Goal: Find specific page/section: Find specific page/section

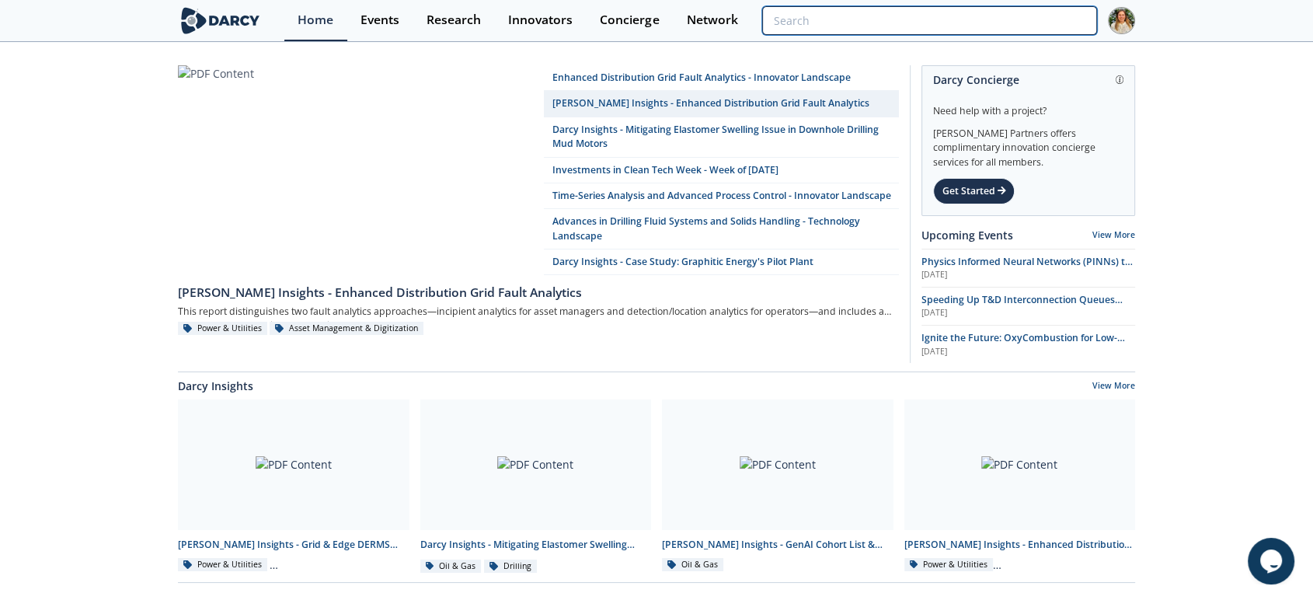
click at [1014, 19] on input "search" at bounding box center [929, 20] width 335 height 29
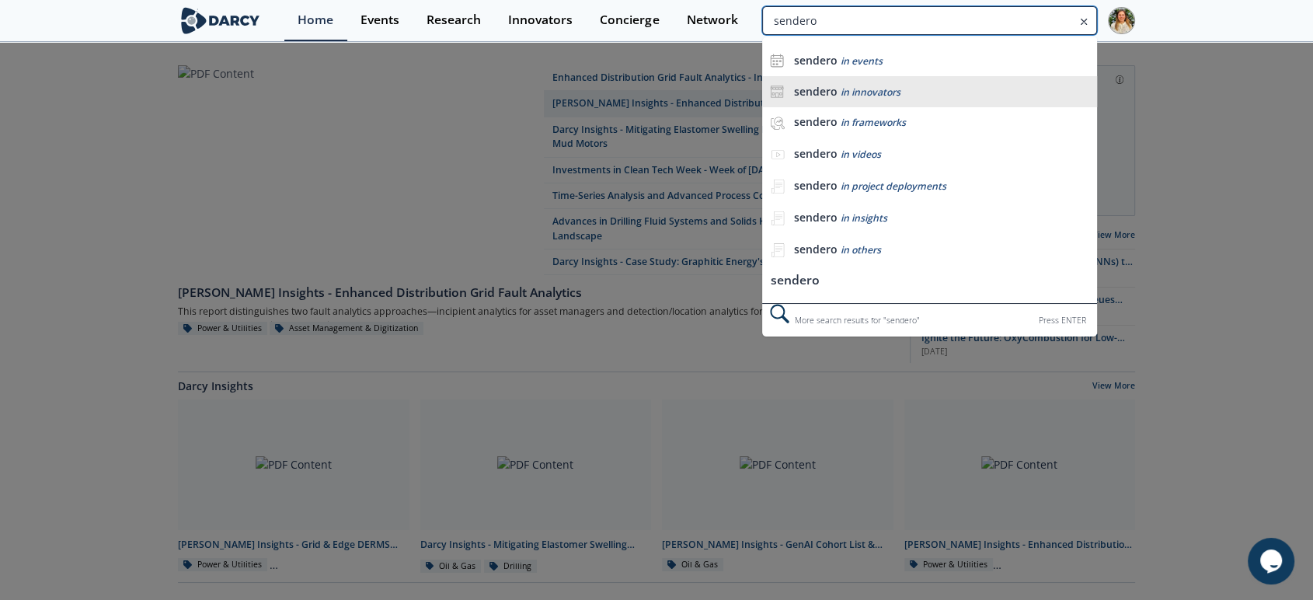
type input "sendero"
click at [923, 82] on li "sendero in innovators" at bounding box center [929, 91] width 335 height 31
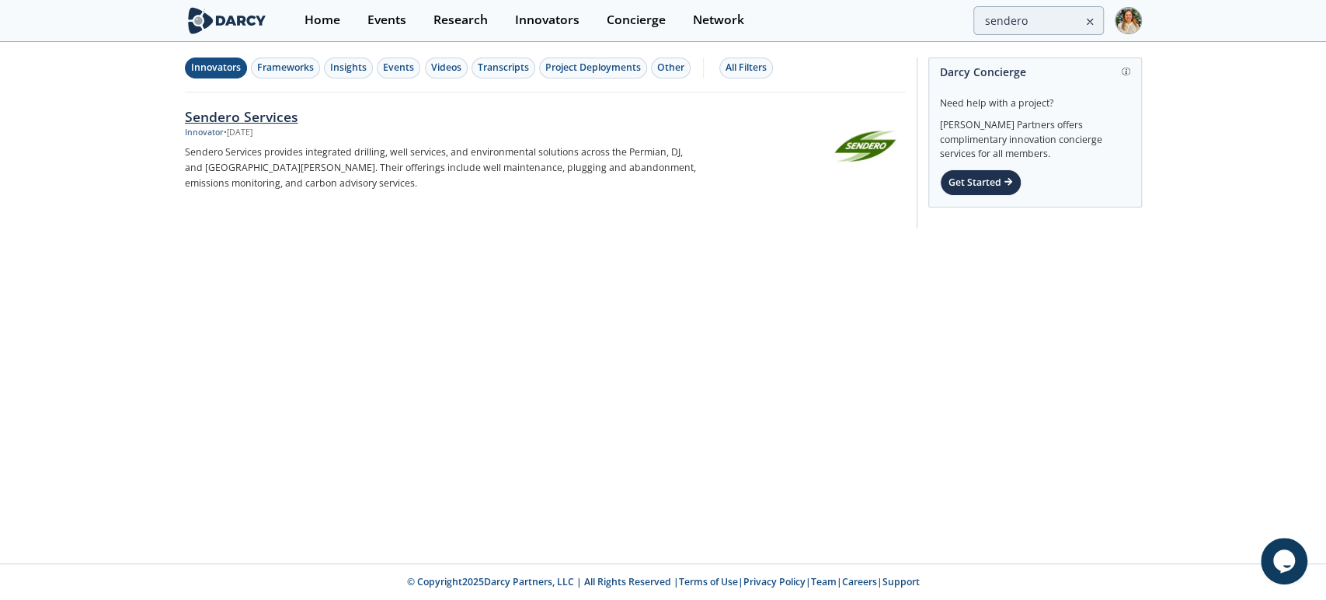
click at [245, 115] on div "Sendero Services" at bounding box center [442, 116] width 514 height 20
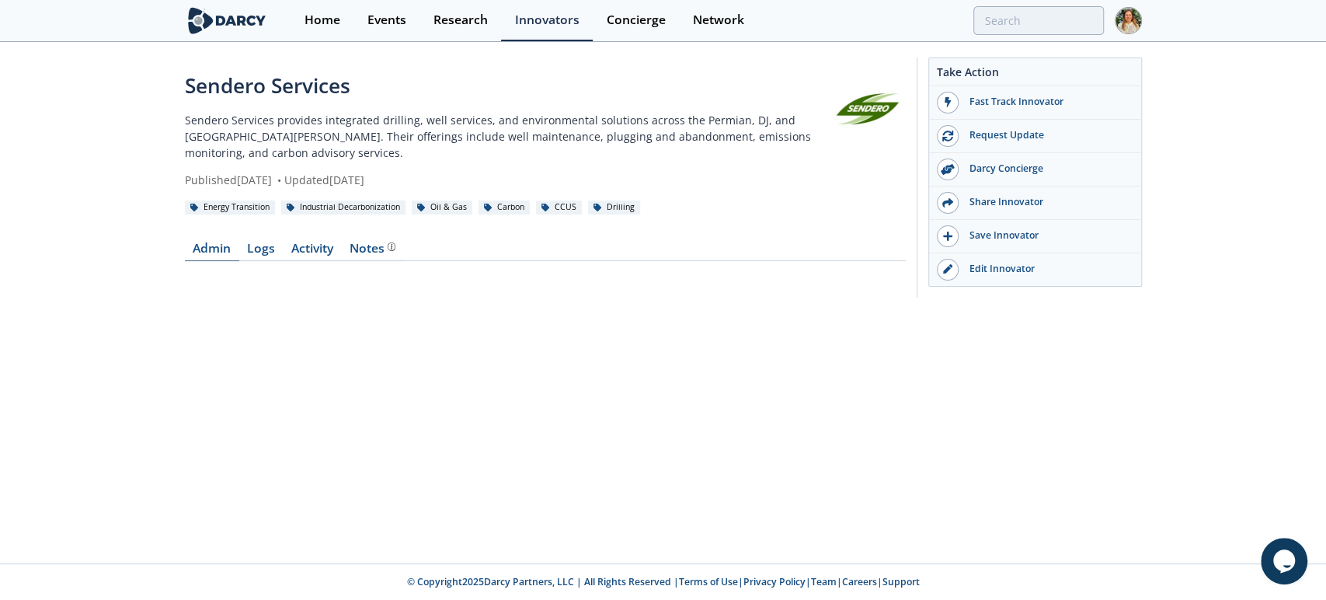
click at [222, 249] on link "Admin" at bounding box center [212, 251] width 54 height 19
click at [65, 277] on div "Sendero Services Sendero Services provides integrated drilling, well services, …" at bounding box center [663, 181] width 1326 height 276
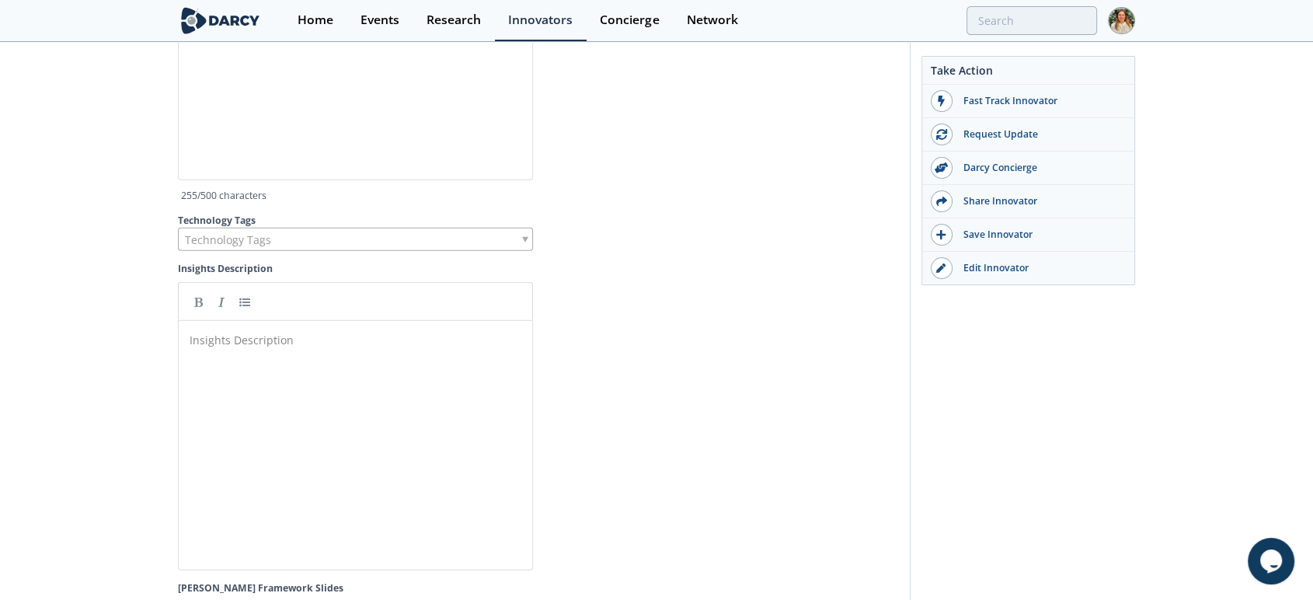
scroll to position [3728, 0]
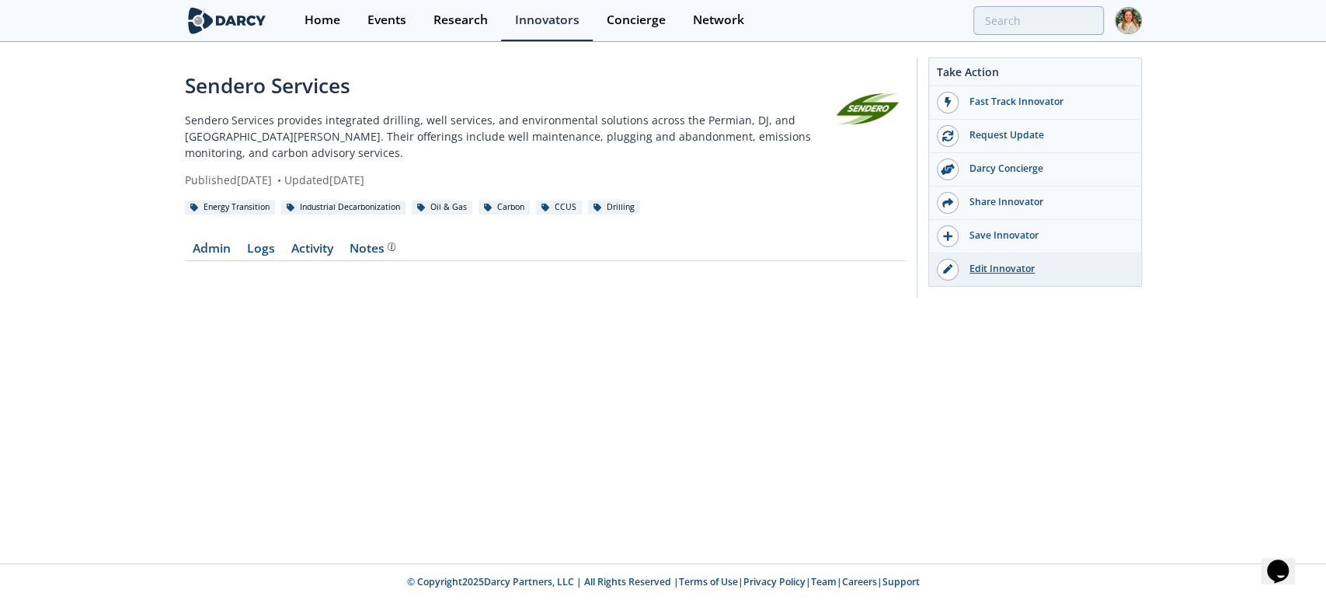
drag, startPoint x: 1025, startPoint y: 263, endPoint x: 1013, endPoint y: 259, distance: 13.0
click at [1025, 263] on div "Edit Innovator" at bounding box center [1045, 269] width 174 height 14
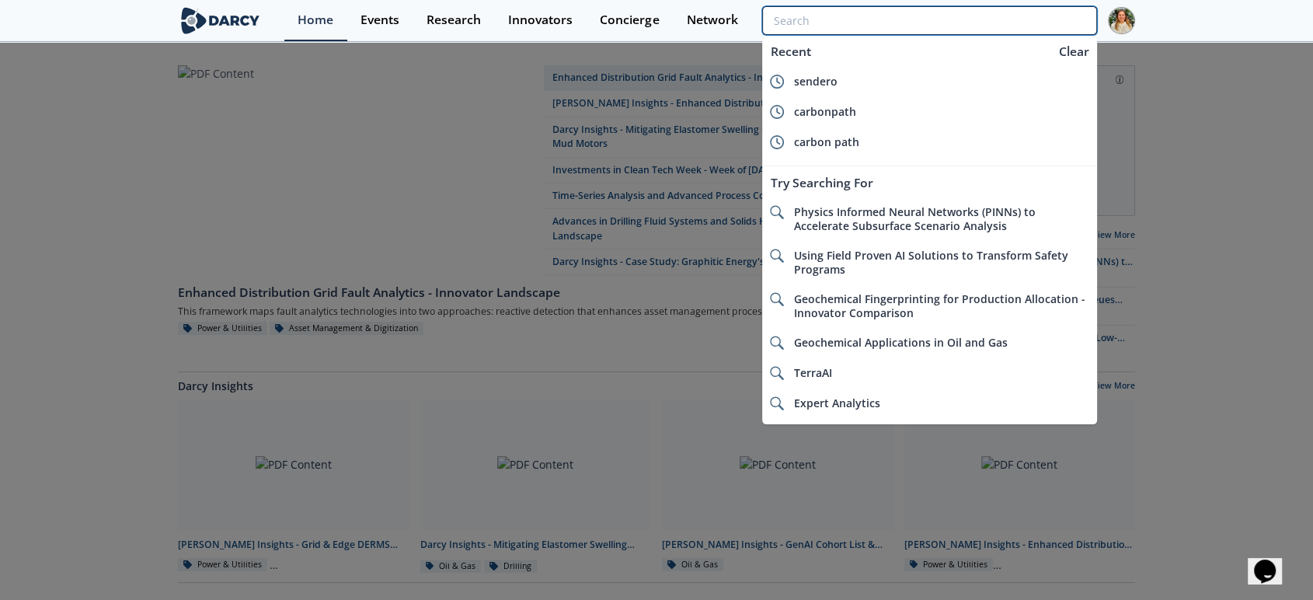
click at [1021, 20] on input "search" at bounding box center [929, 20] width 335 height 29
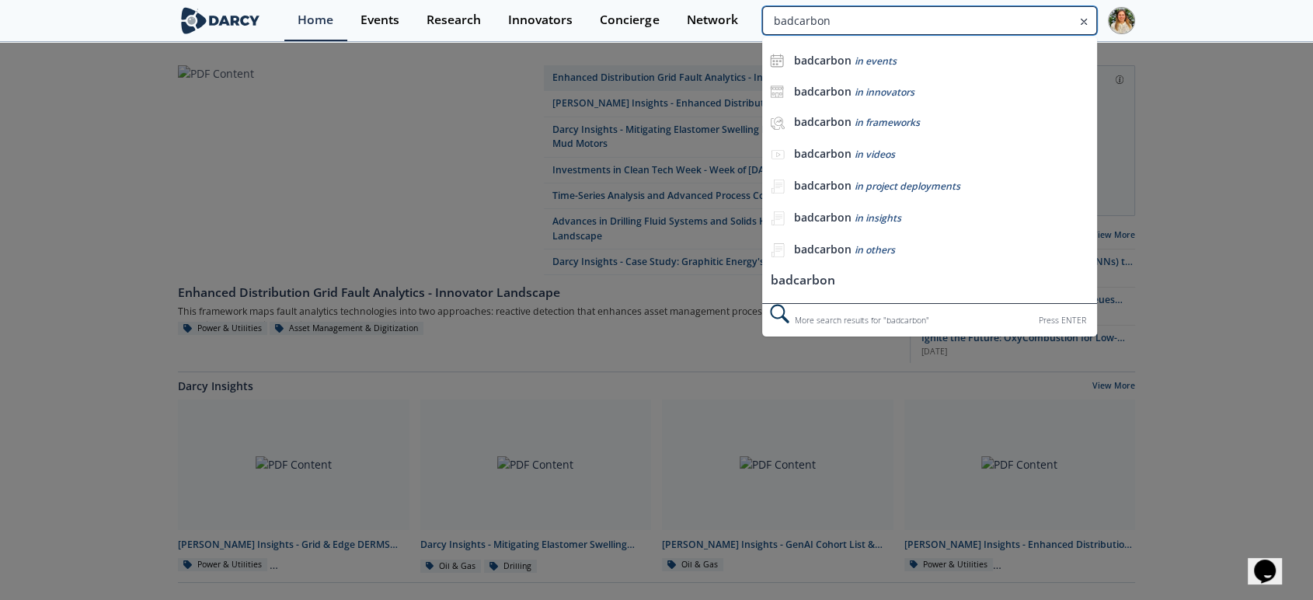
type input "badcarbon"
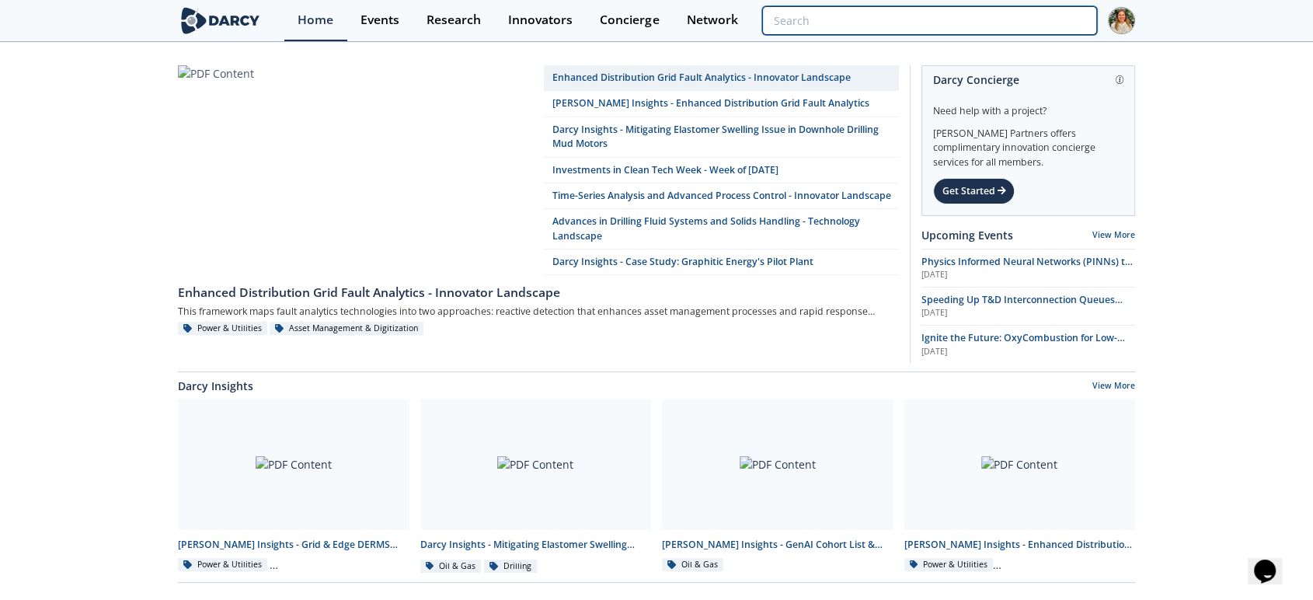
click at [989, 21] on input "search" at bounding box center [929, 20] width 335 height 29
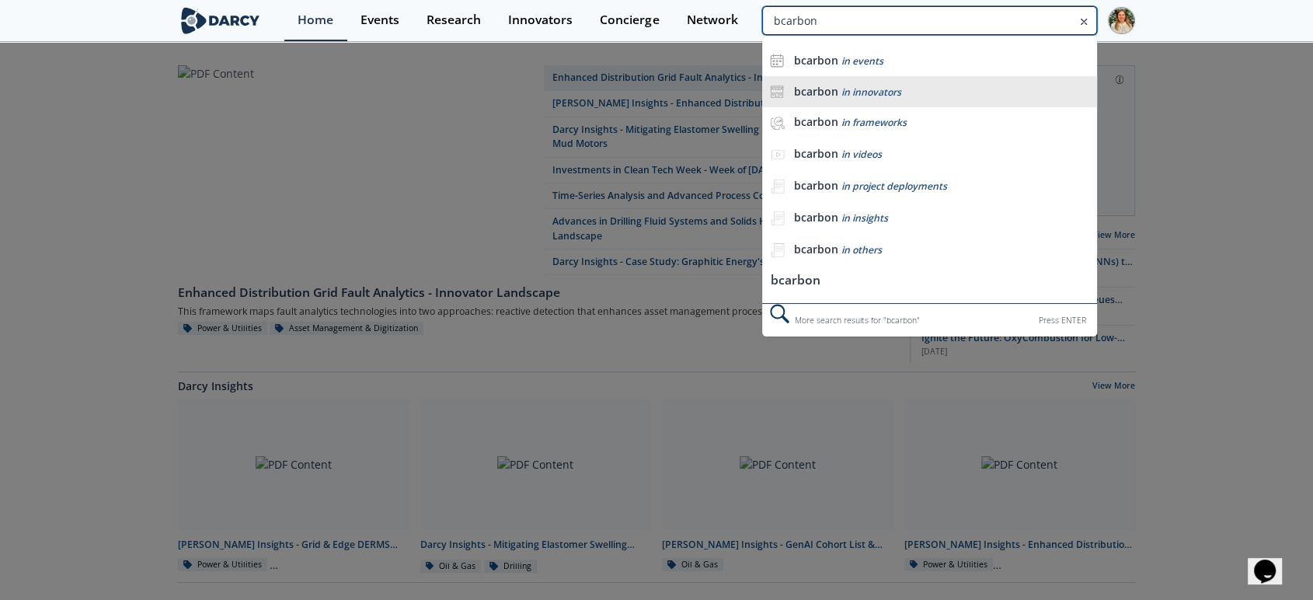
type input "bcarbon"
click at [927, 81] on li "bcarbon in innovators" at bounding box center [929, 91] width 335 height 31
